Goal: Complete application form

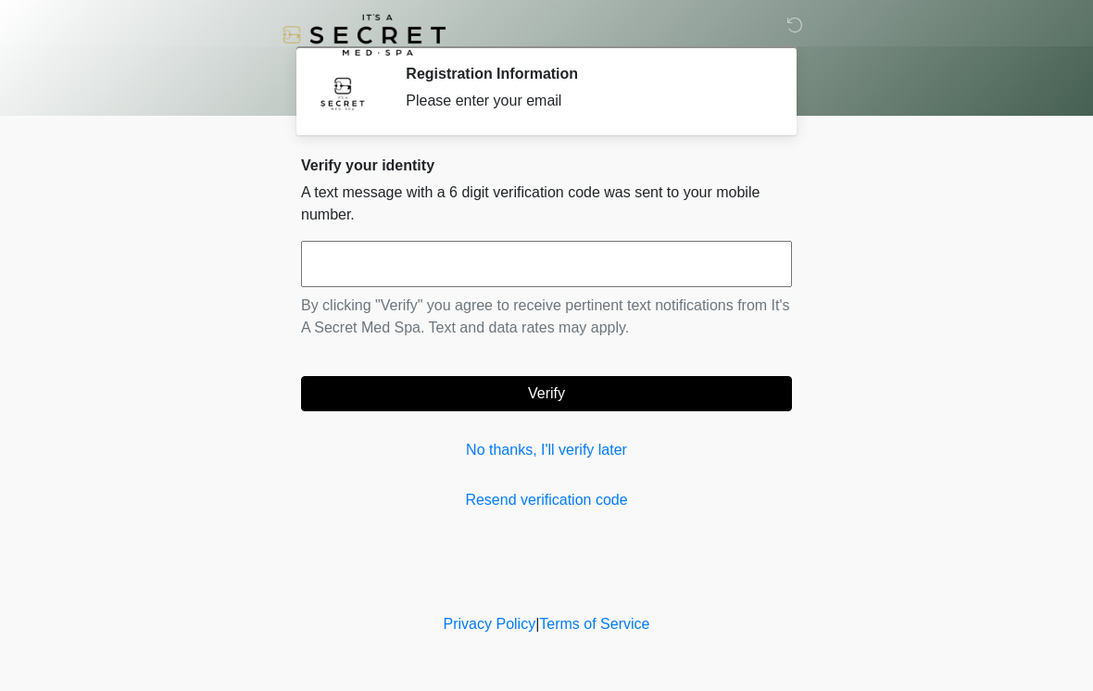
click at [599, 271] on input "text" at bounding box center [546, 264] width 491 height 46
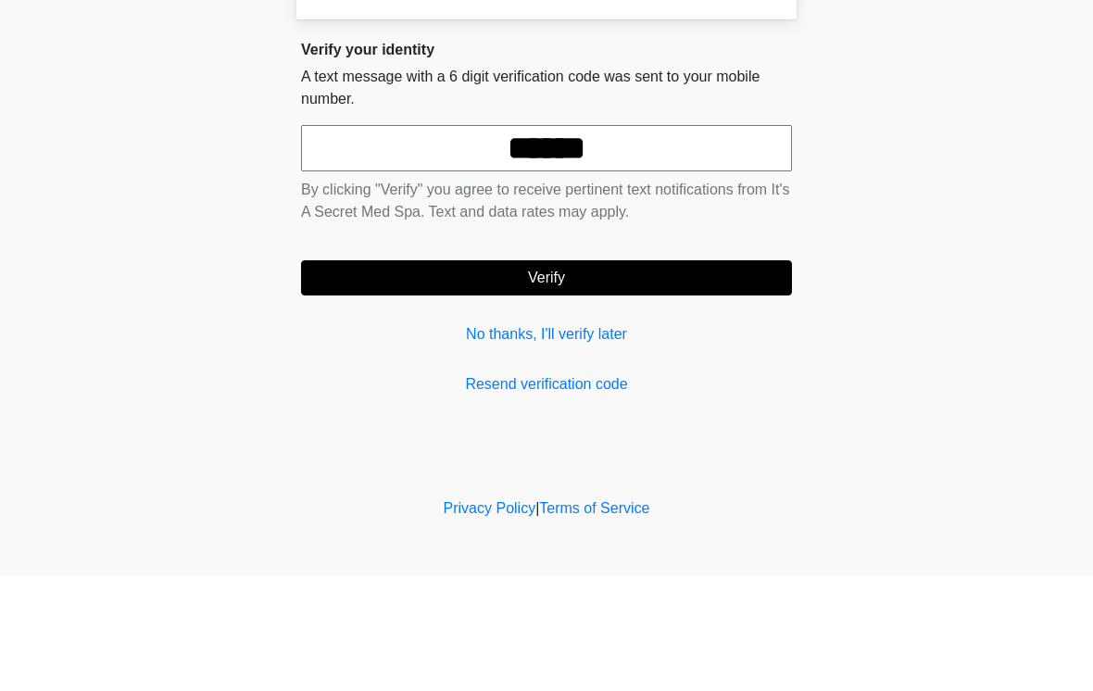
type input "******"
click at [635, 376] on button "Verify" at bounding box center [546, 393] width 491 height 35
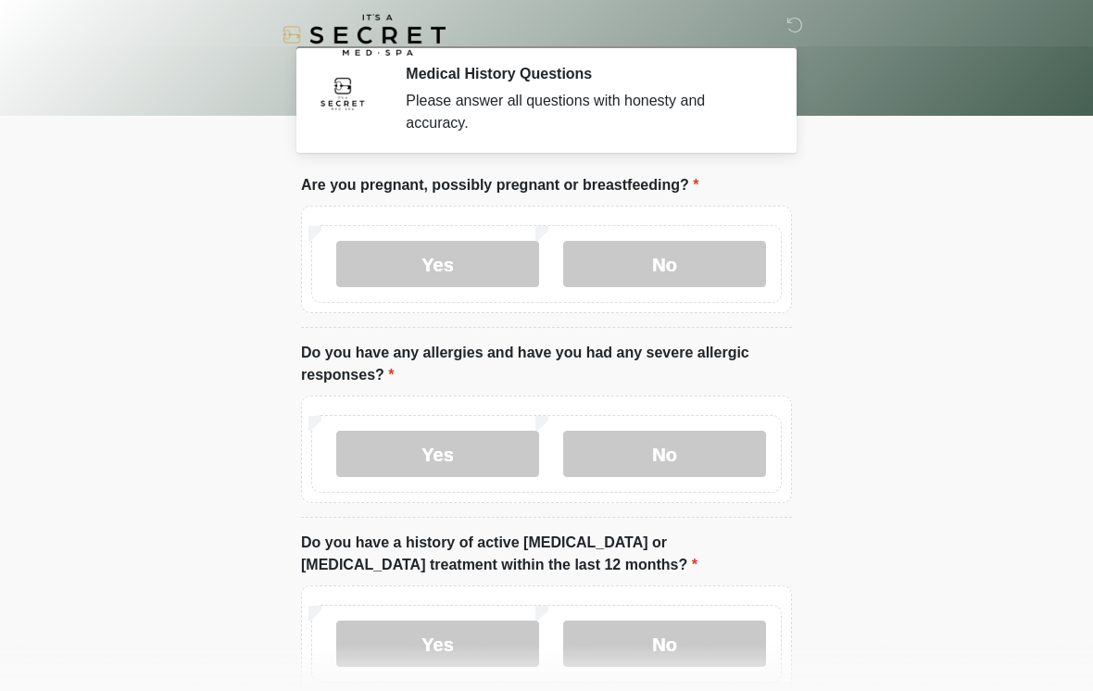
click at [697, 267] on label "No" at bounding box center [664, 264] width 203 height 46
click at [650, 447] on label "No" at bounding box center [664, 454] width 203 height 46
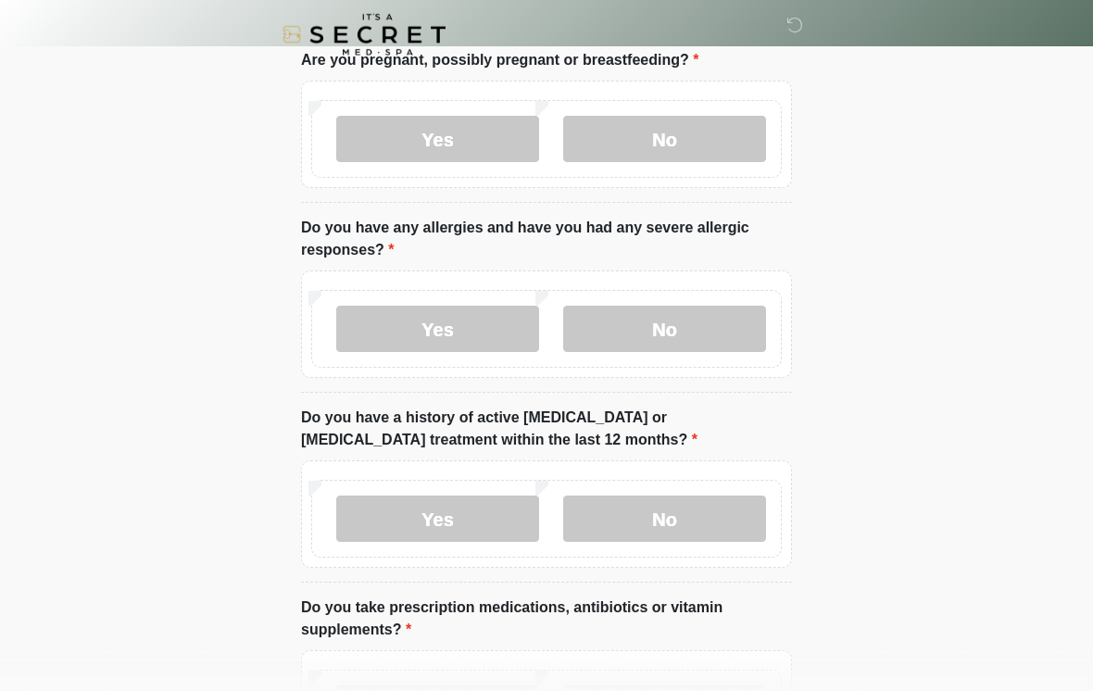
click at [678, 513] on label "No" at bounding box center [664, 520] width 203 height 46
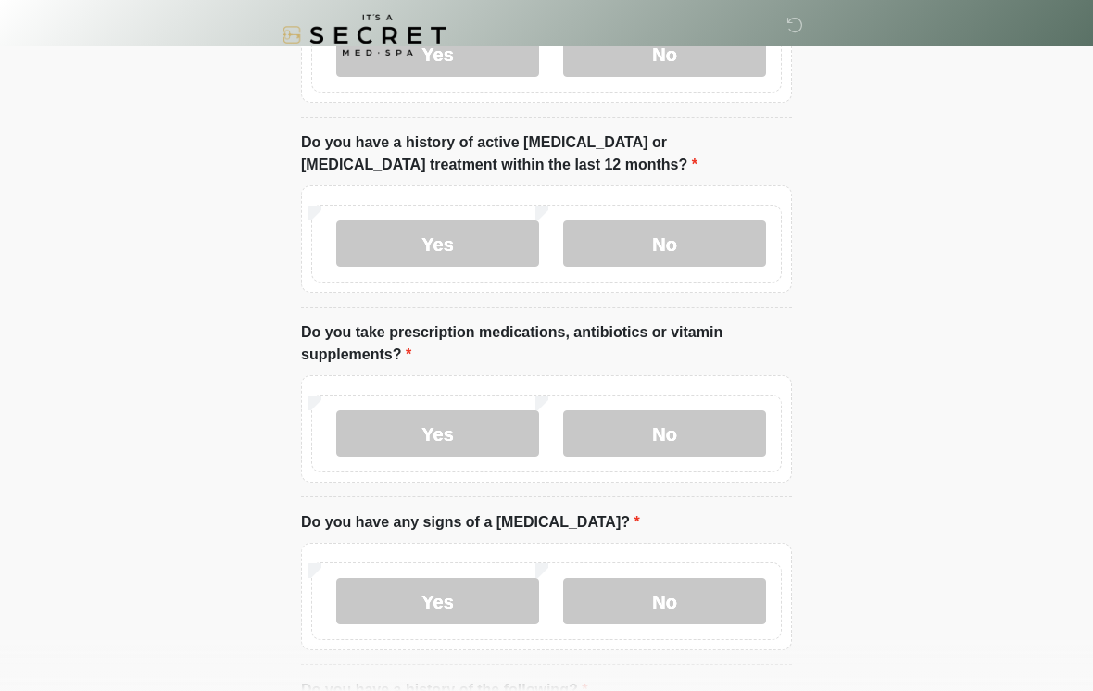
scroll to position [395, 0]
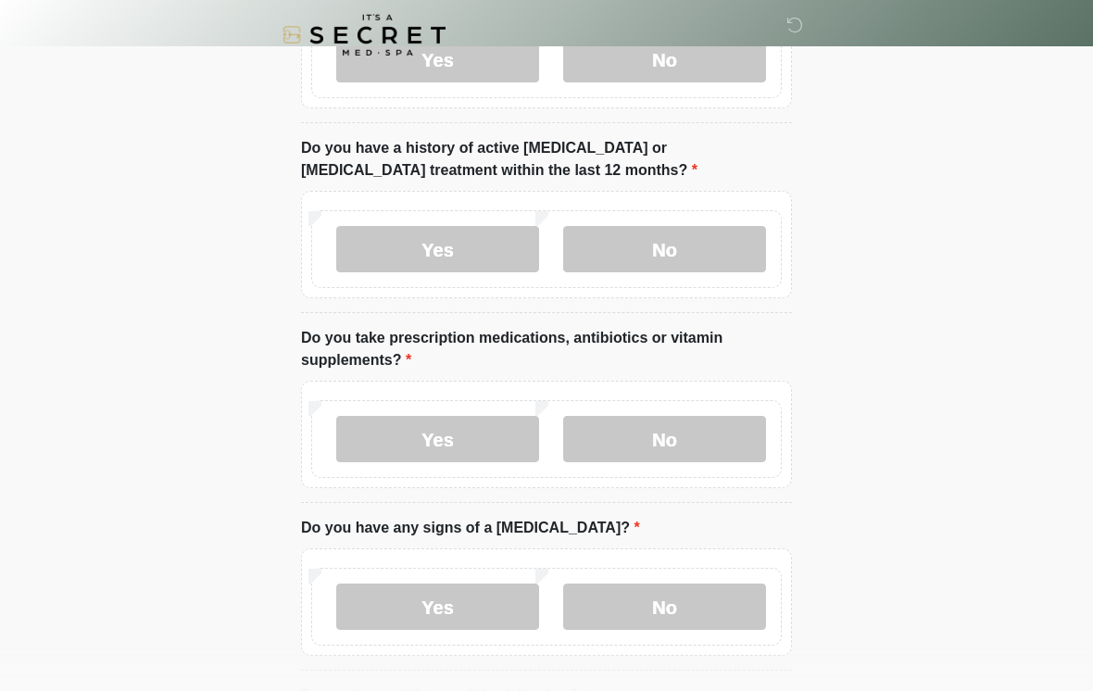
click at [468, 460] on label "Yes" at bounding box center [437, 439] width 203 height 46
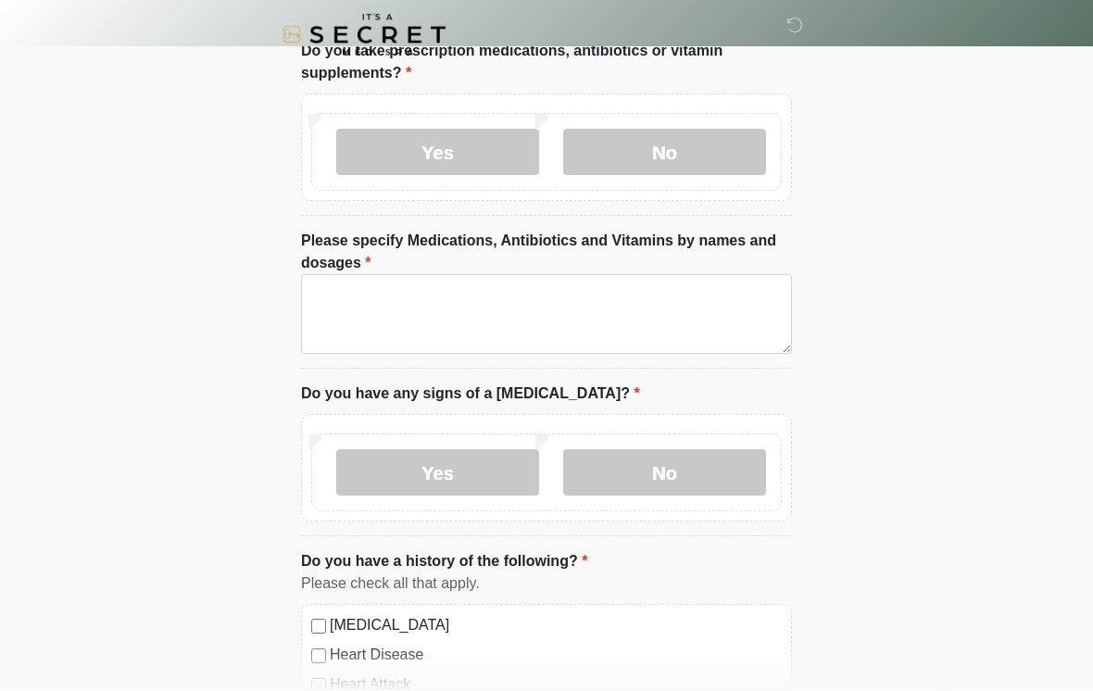
scroll to position [685, 0]
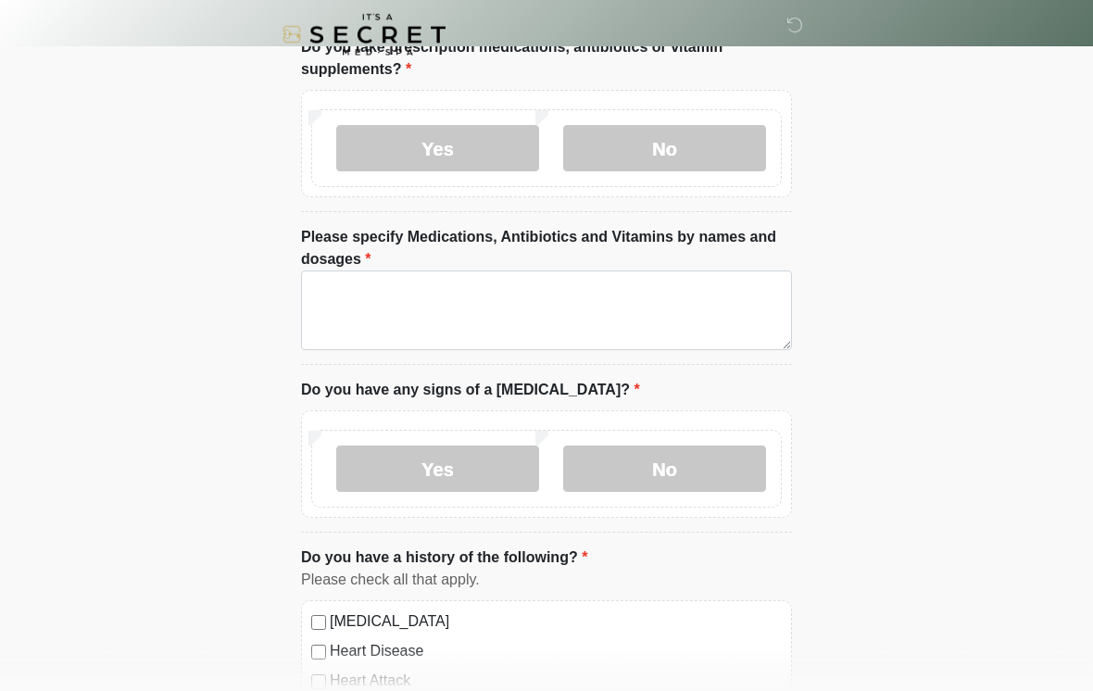
click at [659, 474] on label "No" at bounding box center [664, 469] width 203 height 46
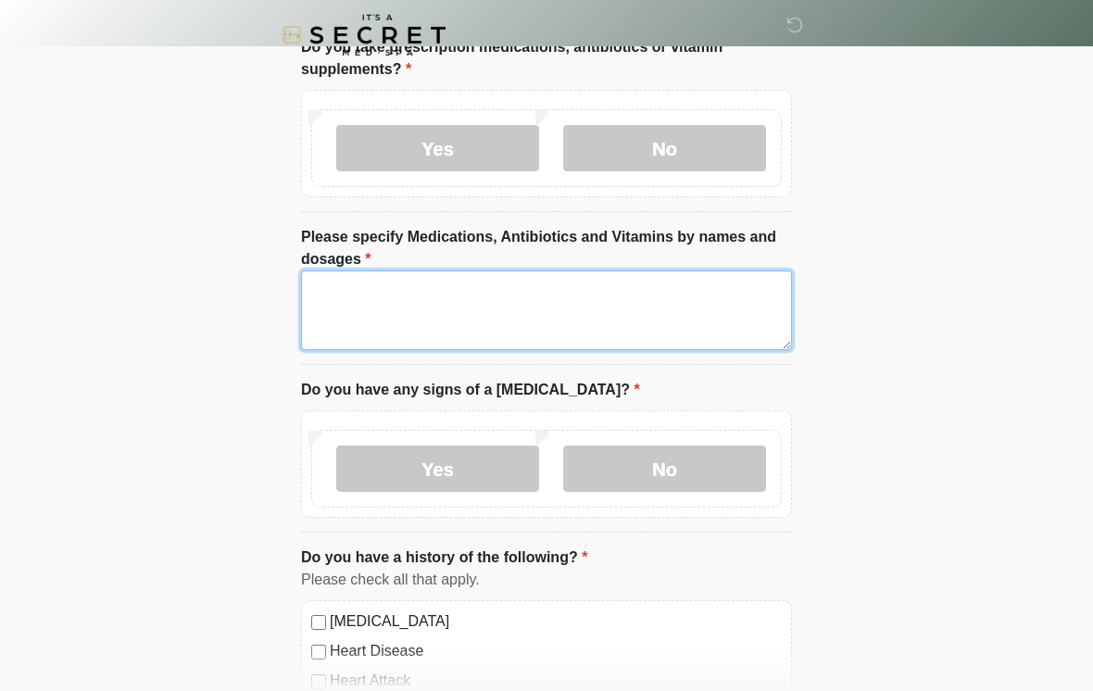
click at [742, 317] on textarea "Please specify Medications, Antibiotics and Vitamins by names and dosages" at bounding box center [546, 310] width 491 height 80
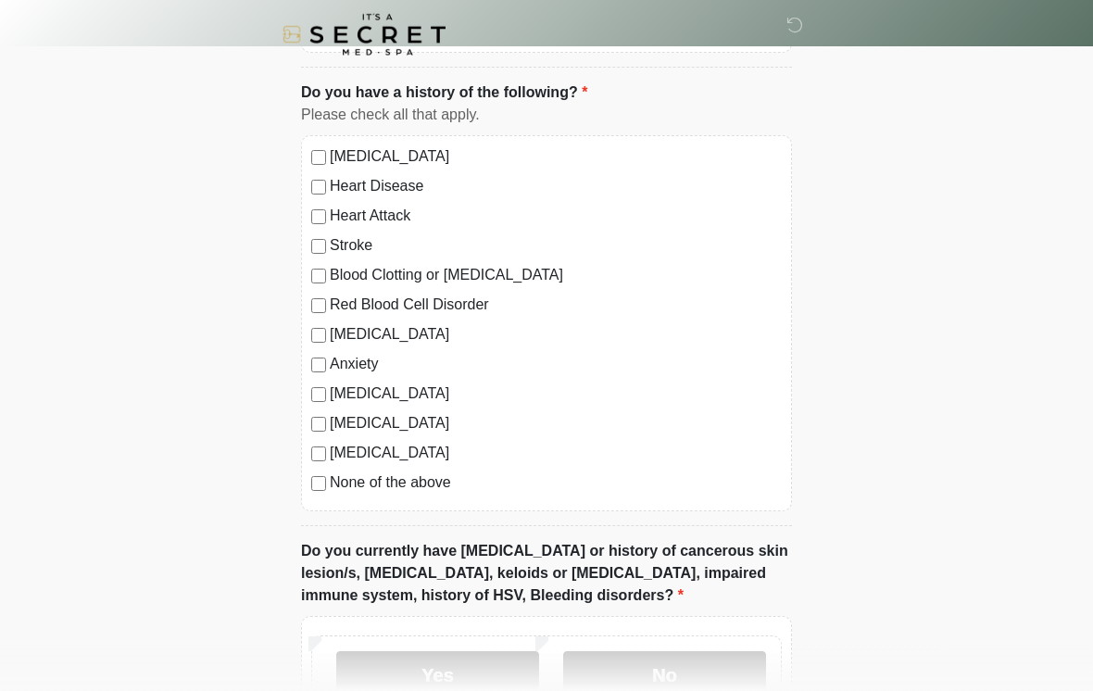
scroll to position [1151, 0]
type textarea "**********"
click at [355, 366] on label "Anxiety" at bounding box center [556, 364] width 452 height 22
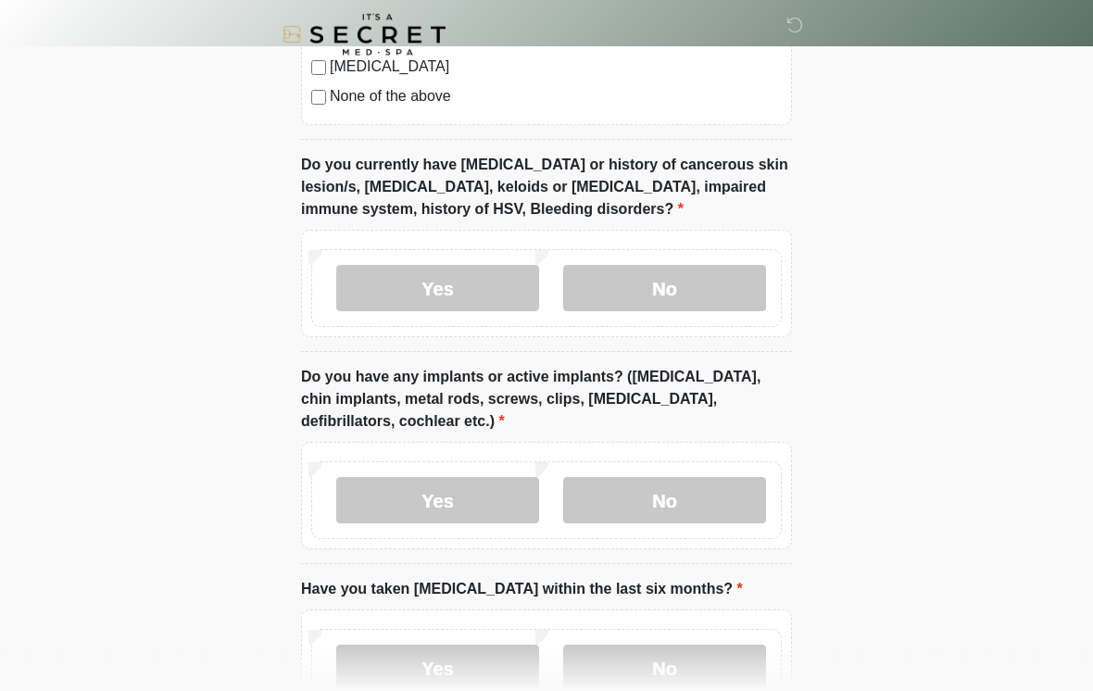
click at [682, 290] on label "No" at bounding box center [664, 289] width 203 height 46
click at [419, 501] on label "Yes" at bounding box center [437, 500] width 203 height 46
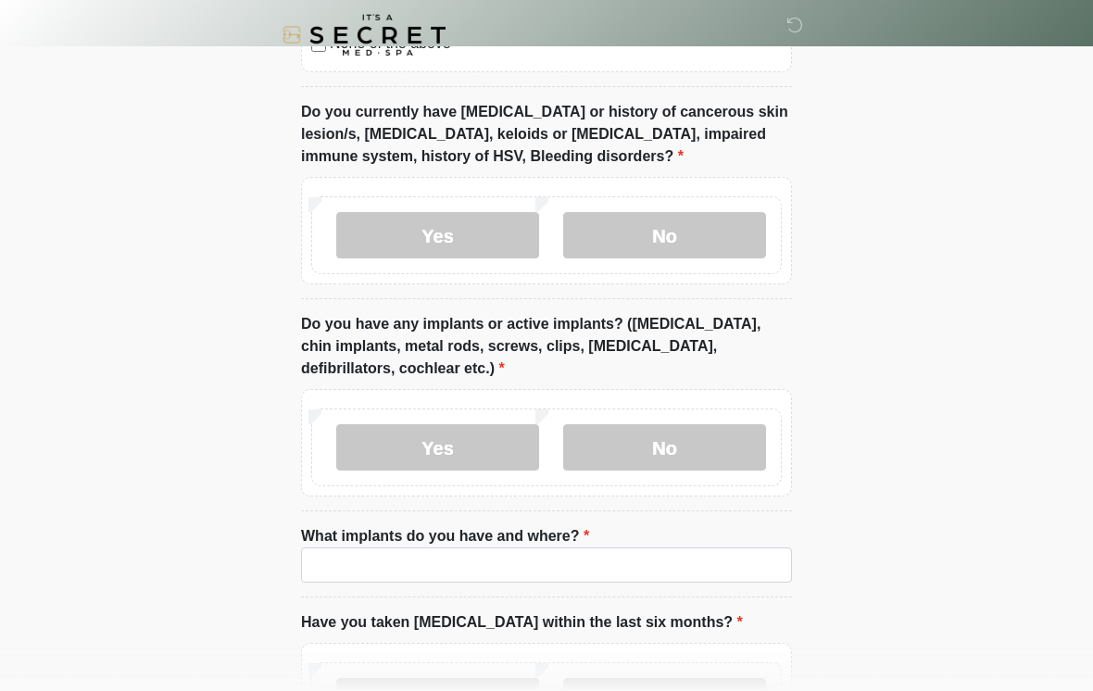
scroll to position [1780, 0]
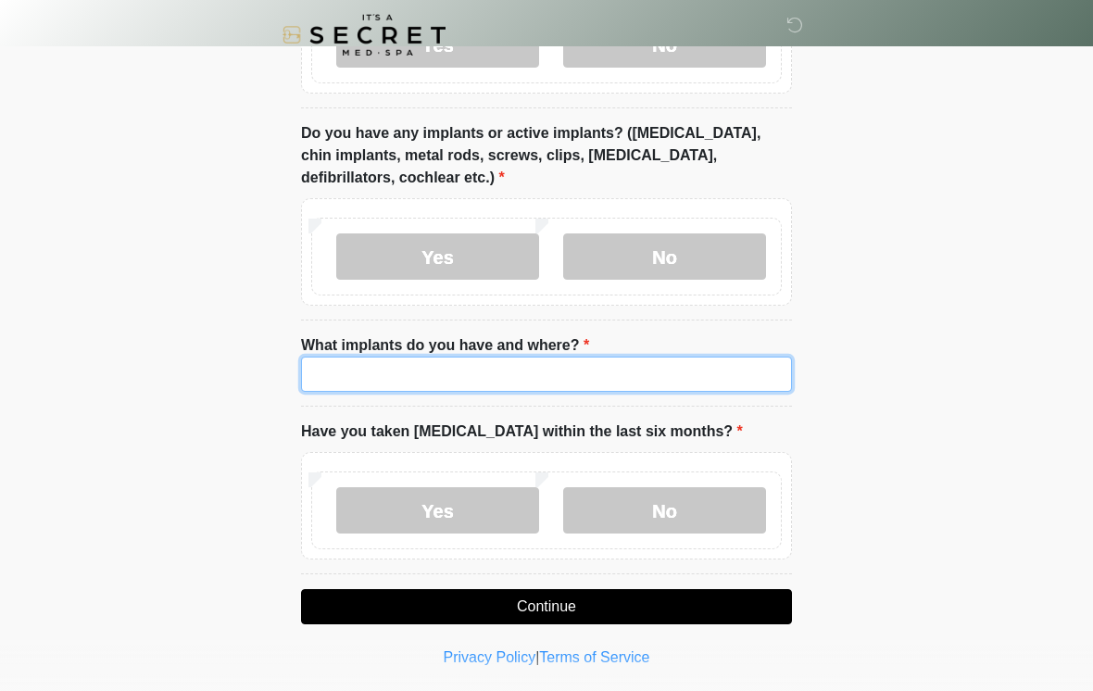
click at [627, 357] on input "What implants do you have and where?" at bounding box center [546, 374] width 491 height 35
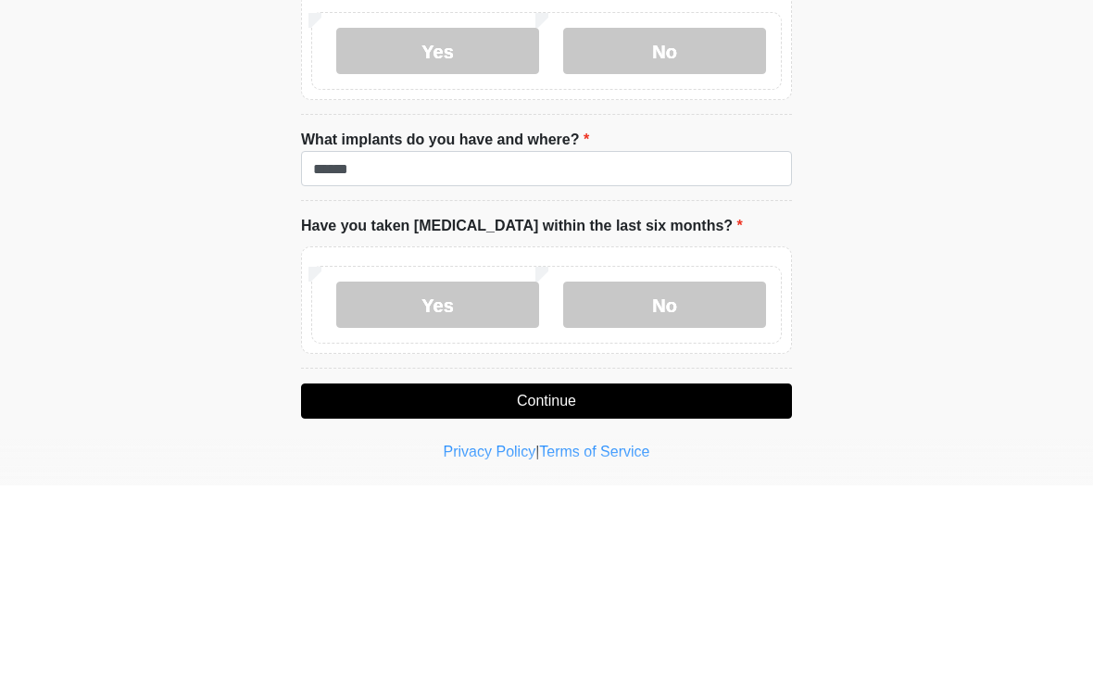
click at [705, 487] on label "No" at bounding box center [664, 510] width 203 height 46
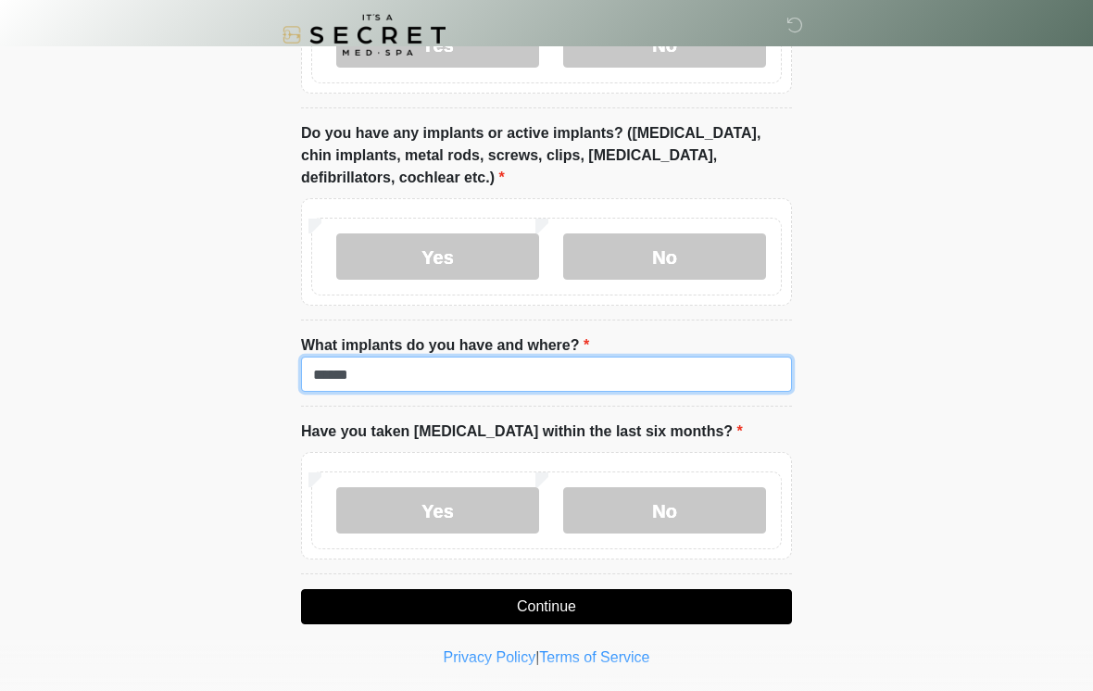
click at [713, 371] on input "******" at bounding box center [546, 374] width 491 height 35
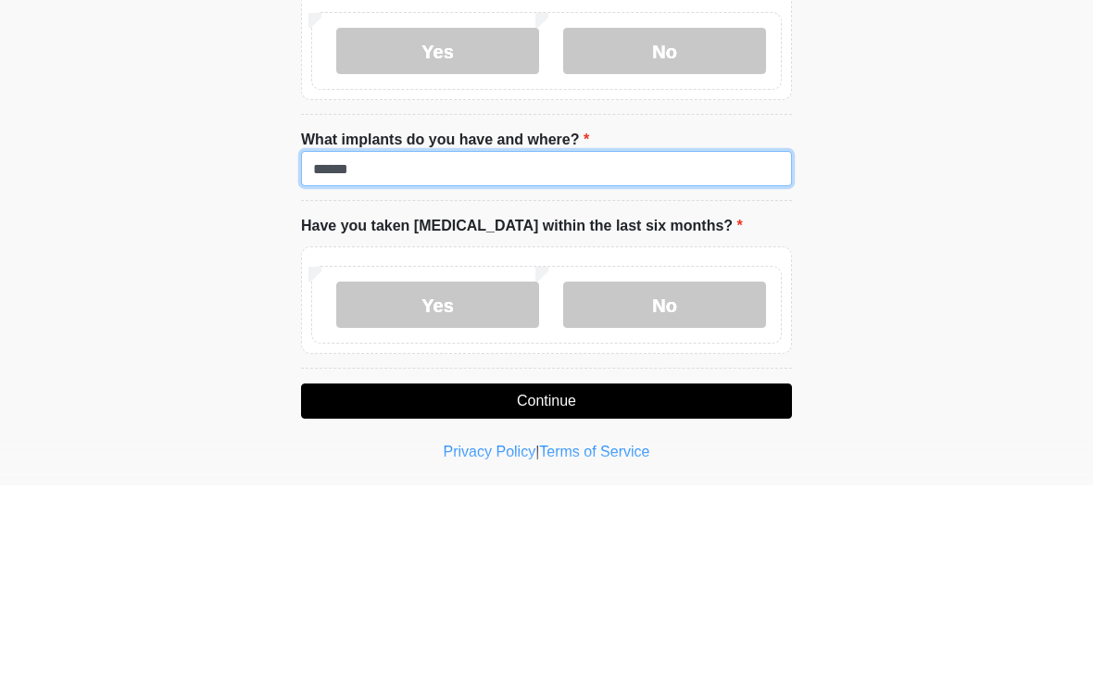
type input "******"
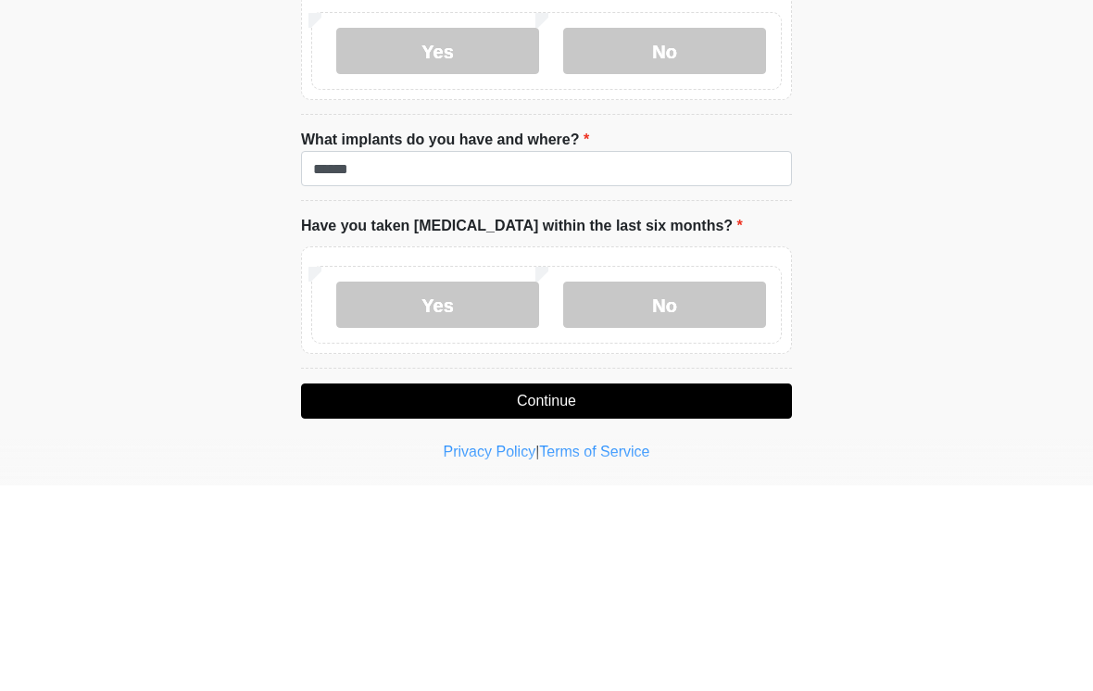
click at [711, 487] on label "No" at bounding box center [664, 510] width 203 height 46
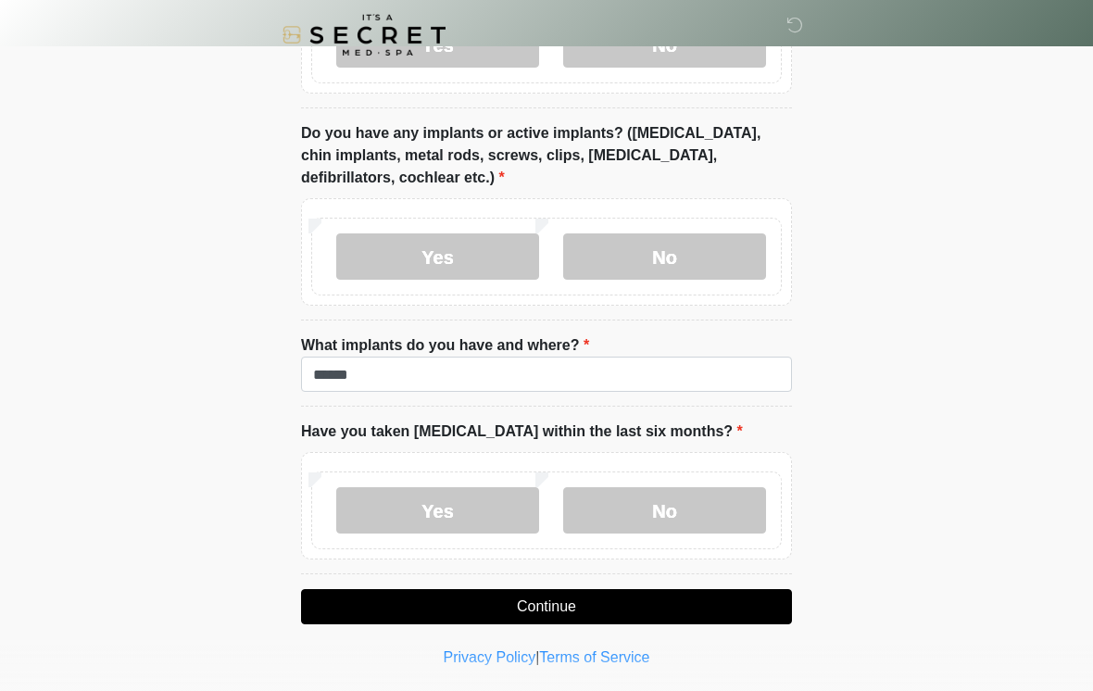
click at [724, 497] on label "No" at bounding box center [664, 510] width 203 height 46
click at [680, 513] on label "No" at bounding box center [664, 510] width 203 height 46
click at [725, 592] on button "Continue" at bounding box center [546, 606] width 491 height 35
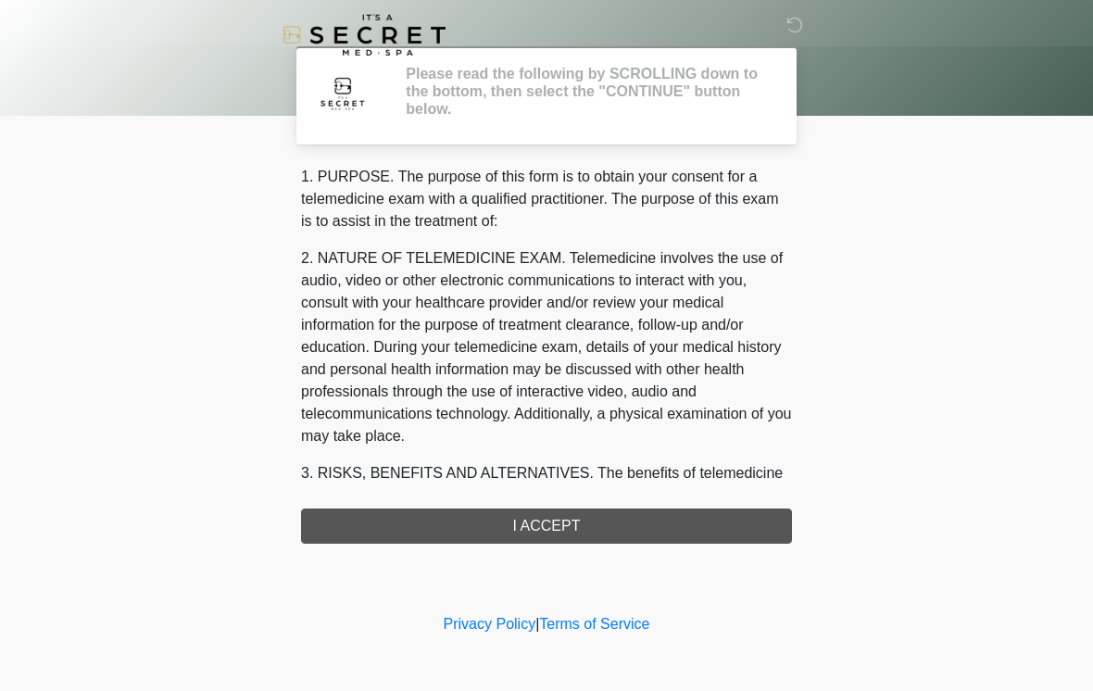
scroll to position [0, 0]
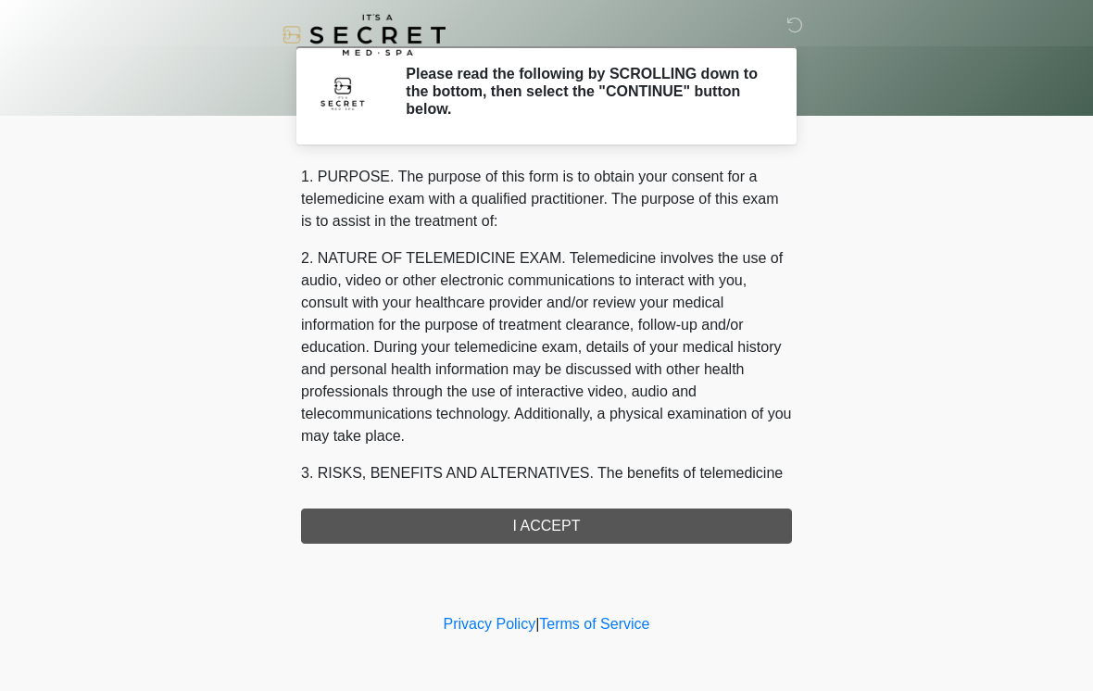
click at [759, 544] on div "‎ ‎ Please read the following by SCROLLING down to the bottom, then select the …" at bounding box center [547, 305] width 556 height 572
click at [770, 526] on div "1. PURPOSE. The purpose of this form is to obtain your consent for a telemedici…" at bounding box center [546, 355] width 491 height 378
click at [786, 511] on div "1. PURPOSE. The purpose of this form is to obtain your consent for a telemedici…" at bounding box center [546, 355] width 491 height 378
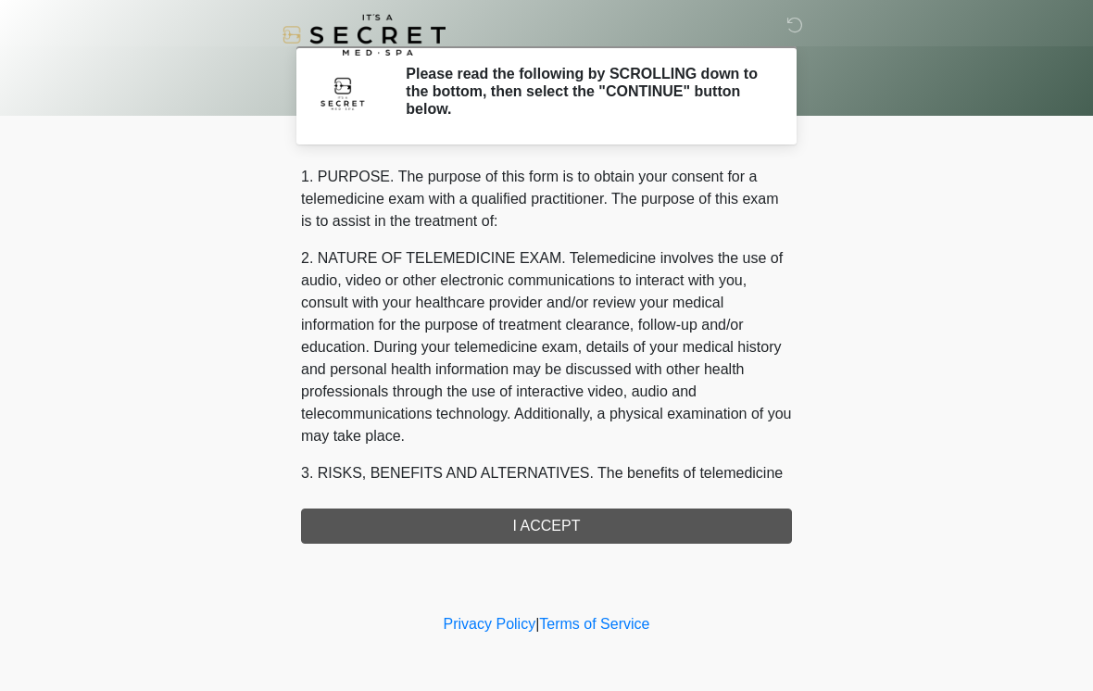
click at [785, 511] on div "1. PURPOSE. The purpose of this form is to obtain your consent for a telemedici…" at bounding box center [546, 355] width 491 height 378
click at [762, 529] on div "1. PURPOSE. The purpose of this form is to obtain your consent for a telemedici…" at bounding box center [546, 355] width 491 height 378
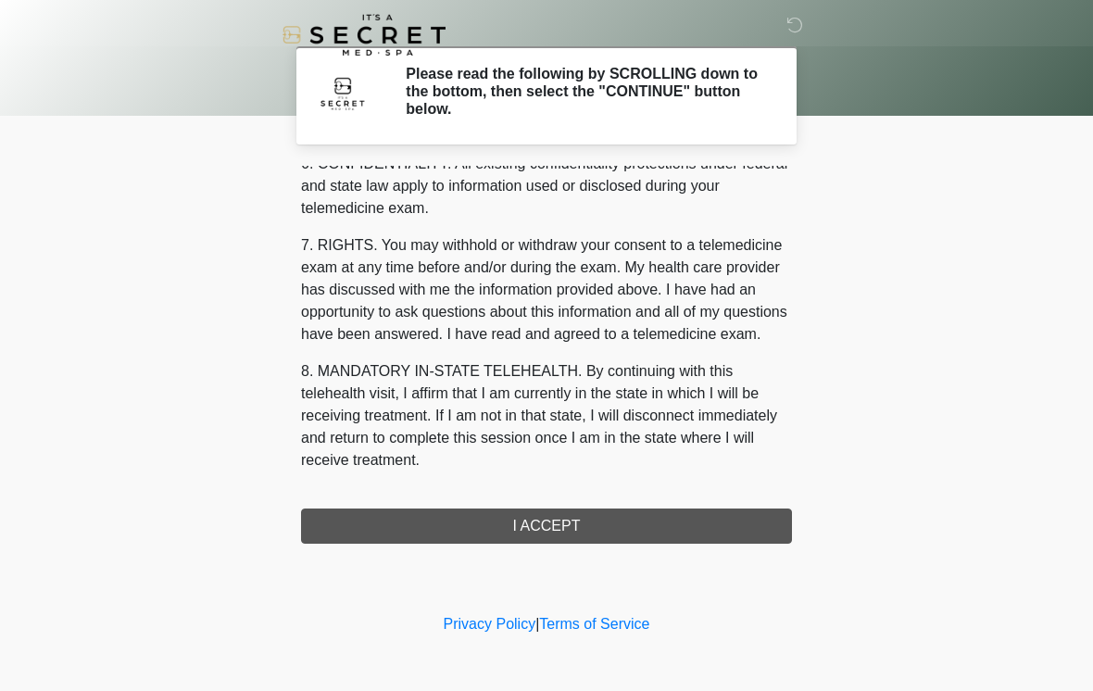
click at [591, 542] on div "1. PURPOSE. The purpose of this form is to obtain your consent for a telemedici…" at bounding box center [546, 355] width 491 height 378
click at [590, 541] on div "1. PURPOSE. The purpose of this form is to obtain your consent for a telemedici…" at bounding box center [546, 355] width 491 height 378
click at [584, 533] on button "I ACCEPT" at bounding box center [546, 526] width 491 height 35
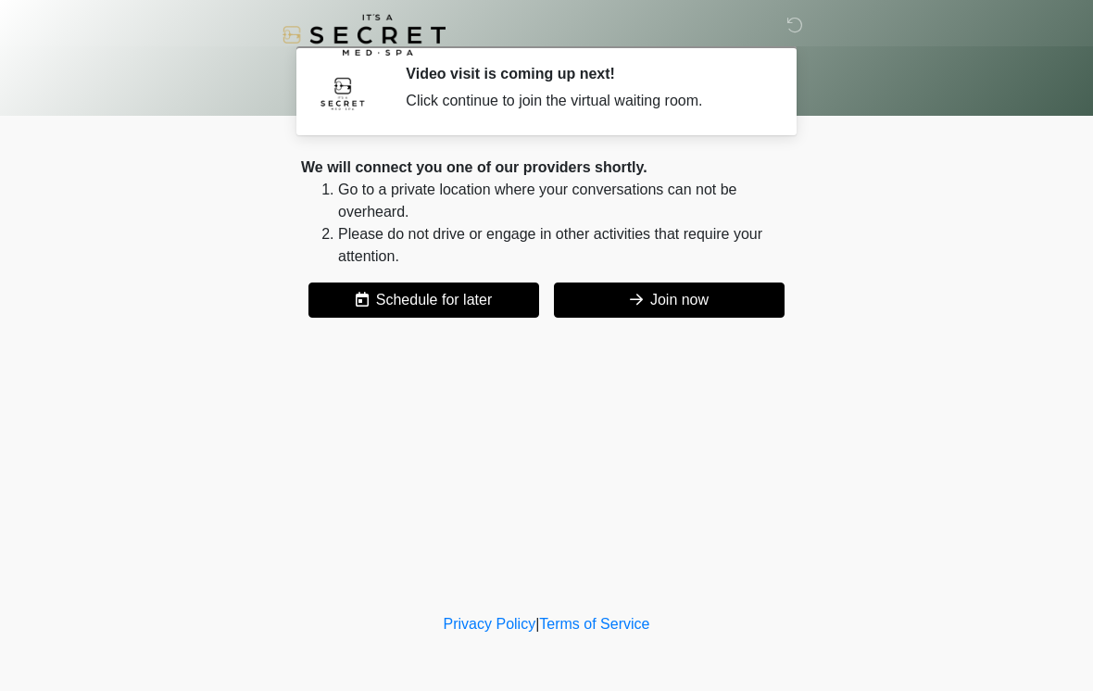
click at [770, 310] on button "Join now" at bounding box center [669, 300] width 231 height 35
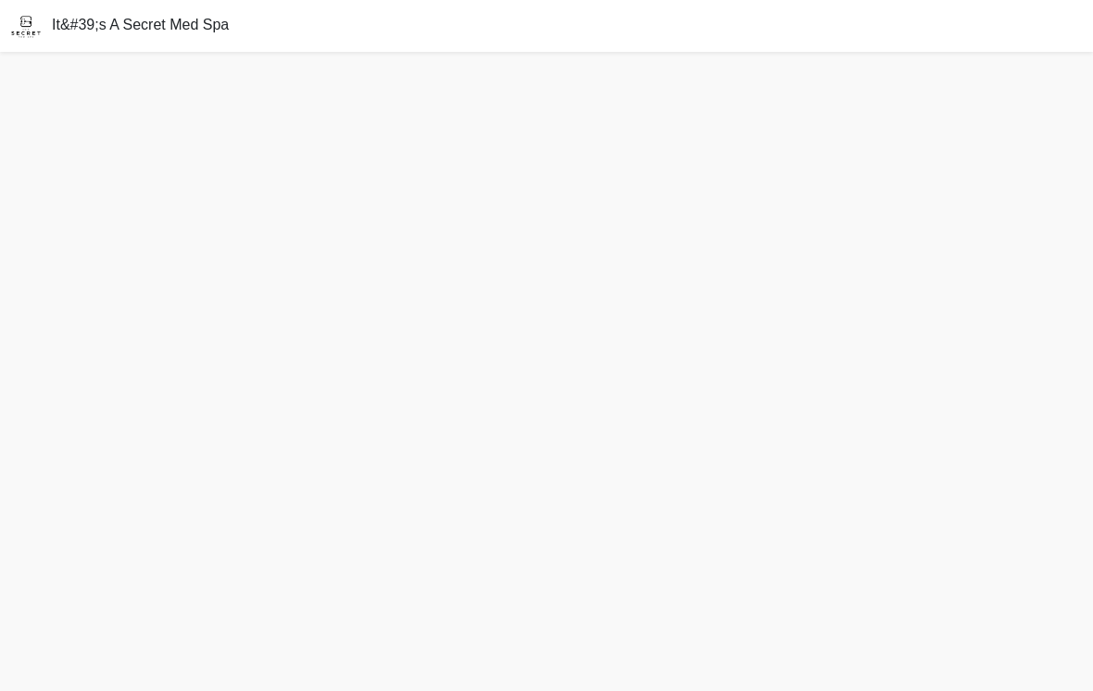
click at [906, 44] on div "It&#39;s A Secret Med Spa" at bounding box center [546, 26] width 1093 height 52
